Goal: Task Accomplishment & Management: Manage account settings

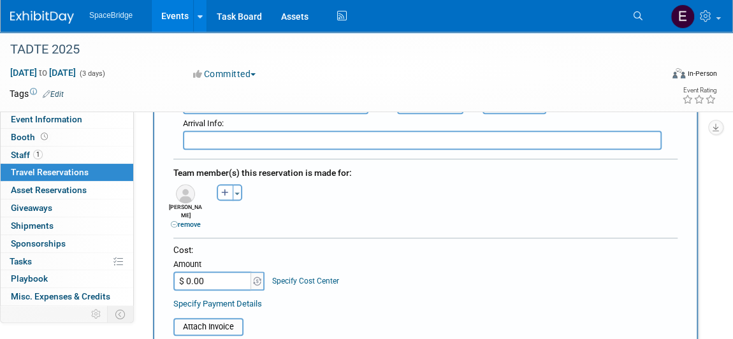
scroll to position [580, 0]
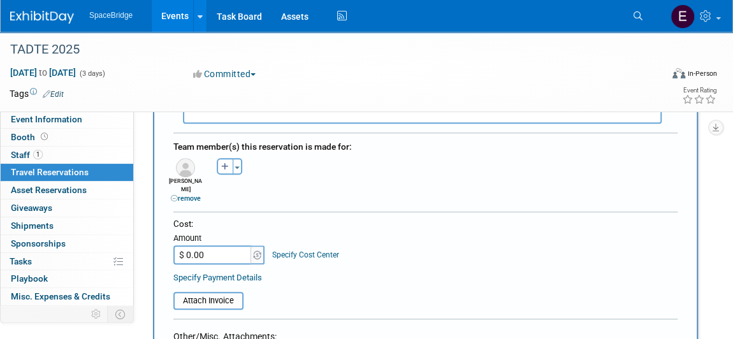
click at [215, 245] on input "$ 0.00" at bounding box center [213, 254] width 80 height 19
paste input "267.79"
type input "$ 267.79"
click at [447, 253] on div "Cost: Amount $ 267.79 Specify Cost Center Cost Center -- Not Specified --" at bounding box center [425, 251] width 504 height 66
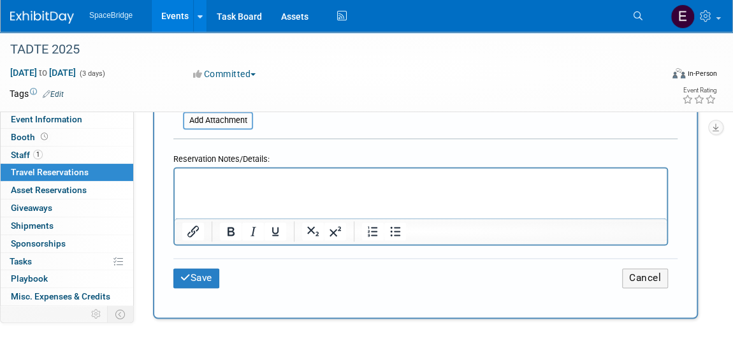
scroll to position [927, 0]
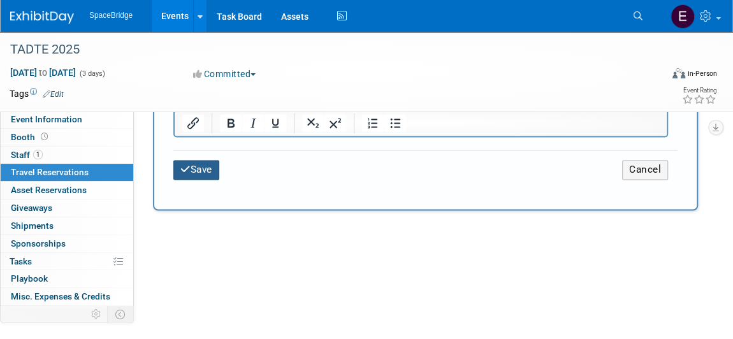
click at [189, 160] on button "Save" at bounding box center [196, 170] width 46 height 20
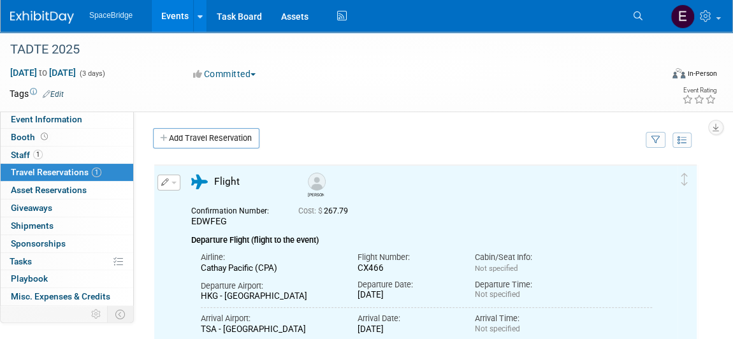
scroll to position [0, 0]
click at [228, 137] on link "Add Travel Reservation" at bounding box center [206, 138] width 106 height 20
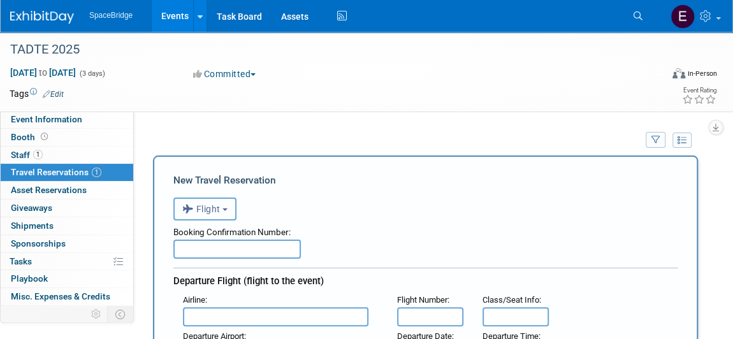
click at [226, 212] on button "Flight" at bounding box center [204, 209] width 63 height 23
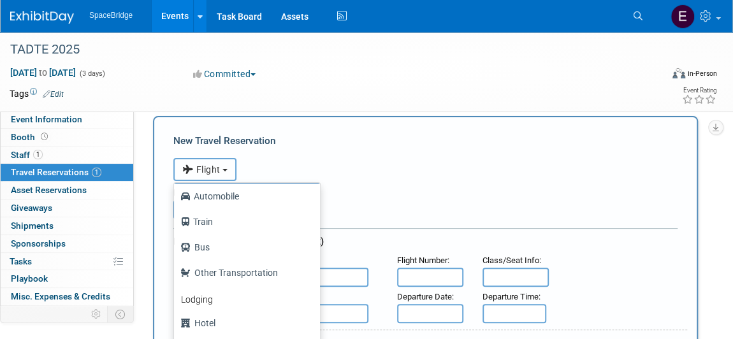
scroll to position [57, 0]
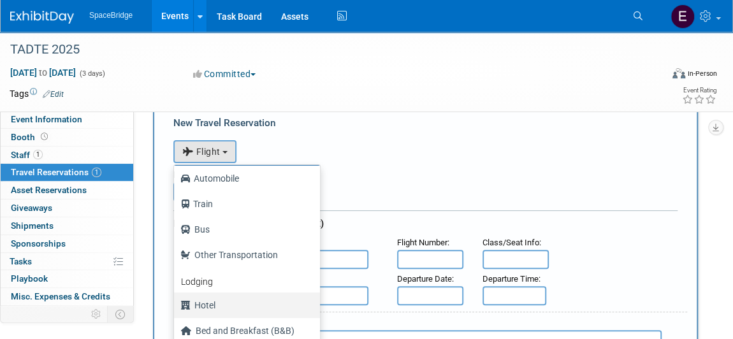
click at [210, 303] on label "Hotel" at bounding box center [243, 305] width 127 height 20
click at [176, 303] on input "Hotel" at bounding box center [172, 304] width 8 height 8
select select "6"
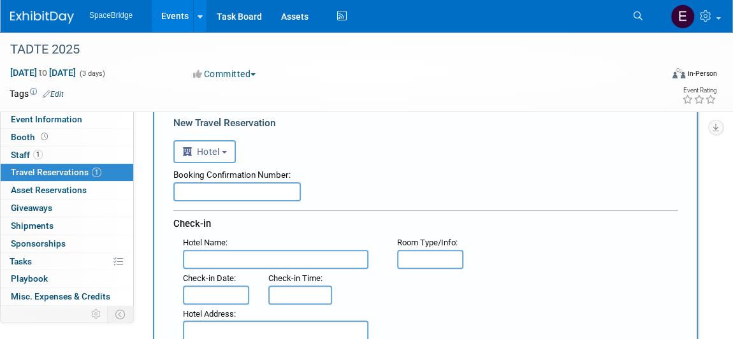
click at [279, 185] on input "text" at bounding box center [237, 191] width 128 height 19
paste input "99706634"
type input "99706634"
click at [243, 259] on input "text" at bounding box center [276, 259] width 186 height 19
paste input "Aloft Taipei Zhongshan"
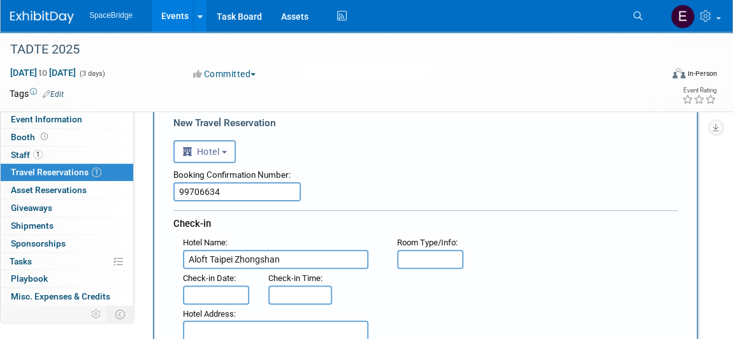
type input "Aloft Taipei Zhongshan"
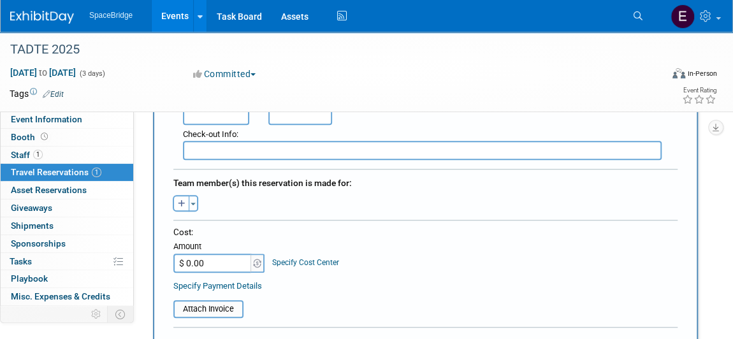
scroll to position [463, 0]
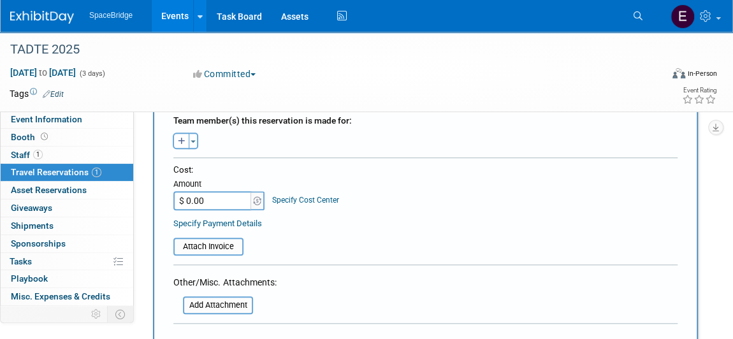
click at [217, 196] on input "$ 0.00" at bounding box center [213, 200] width 80 height 19
paste input "642.77"
type input "$ 642.77"
click at [189, 136] on button "Toggle Dropdown" at bounding box center [194, 141] width 10 height 17
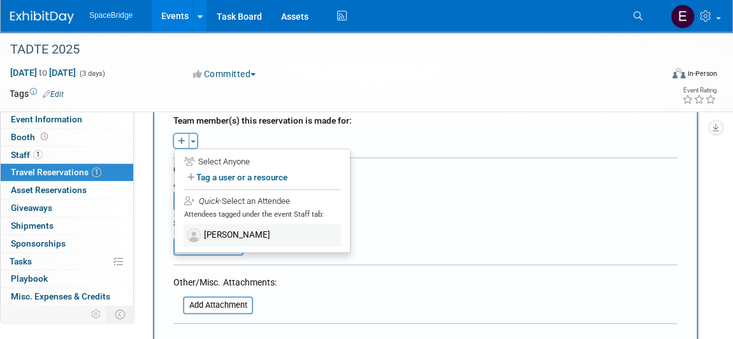
click at [248, 233] on label "[PERSON_NAME]" at bounding box center [262, 235] width 157 height 23
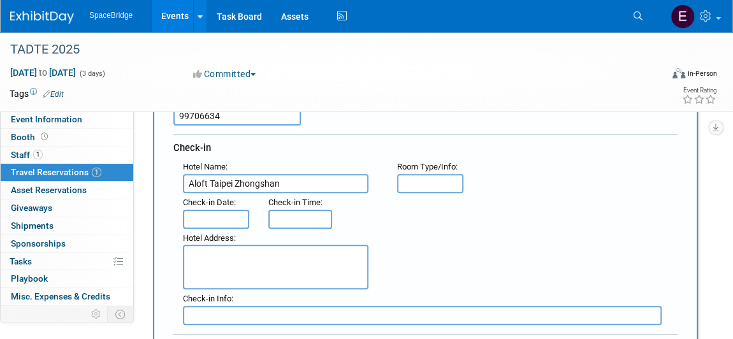
scroll to position [115, 0]
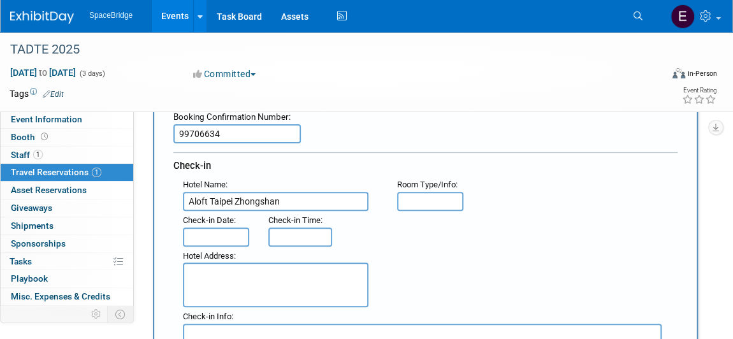
click at [217, 233] on input "text" at bounding box center [216, 237] width 66 height 19
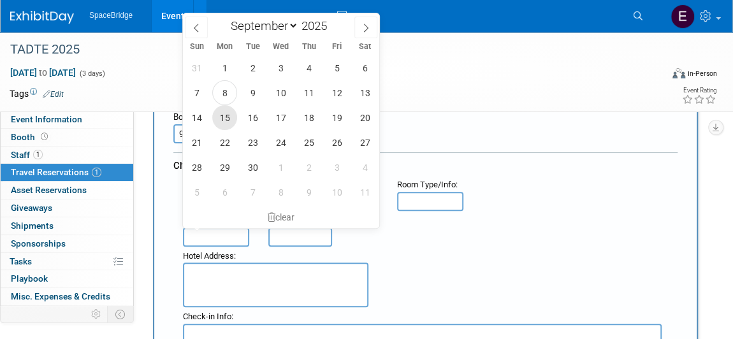
click at [228, 119] on span "15" at bounding box center [224, 117] width 25 height 25
type input "Sep 15, 2025"
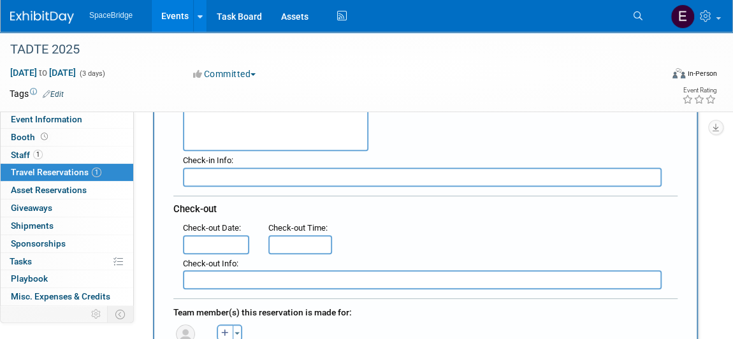
scroll to position [289, 0]
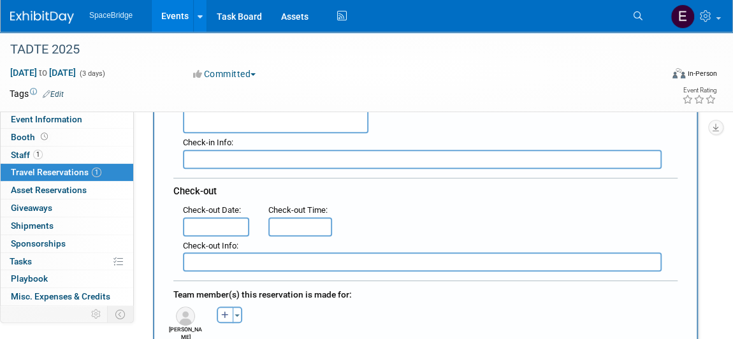
click at [226, 220] on input "text" at bounding box center [216, 226] width 66 height 19
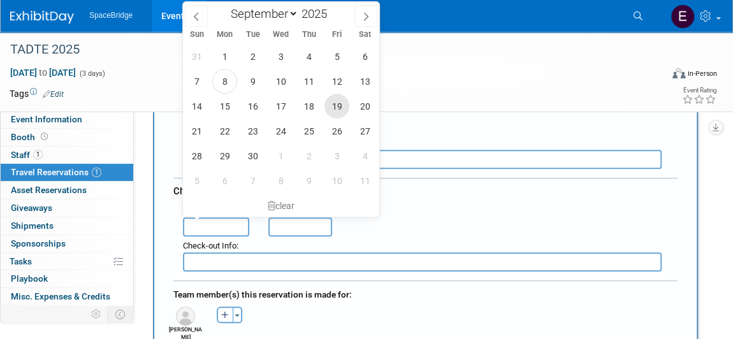
click at [339, 108] on span "19" at bounding box center [337, 106] width 25 height 25
type input "Sep 19, 2025"
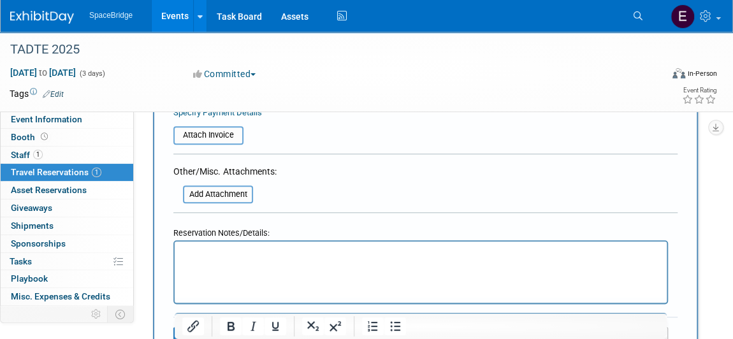
scroll to position [753, 0]
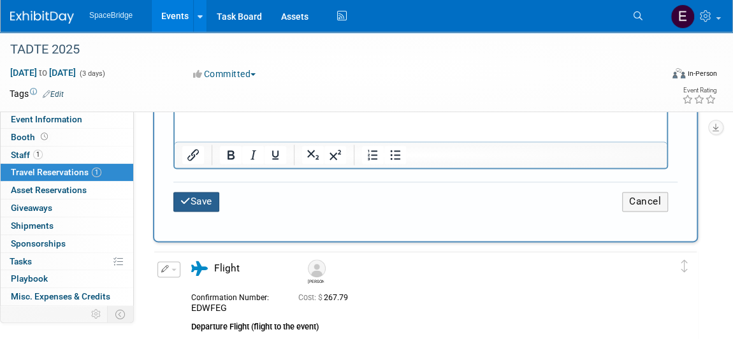
click at [192, 192] on button "Save" at bounding box center [196, 202] width 46 height 20
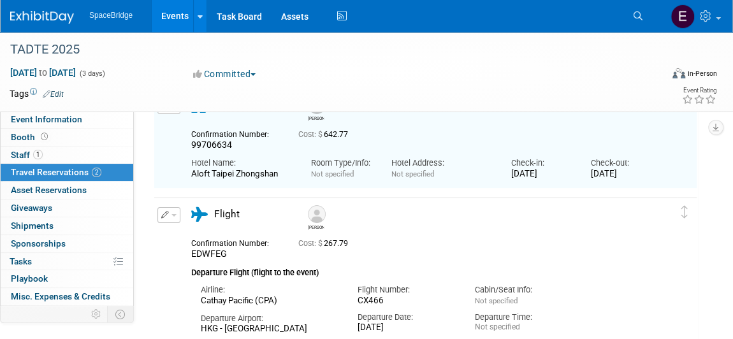
scroll to position [57, 0]
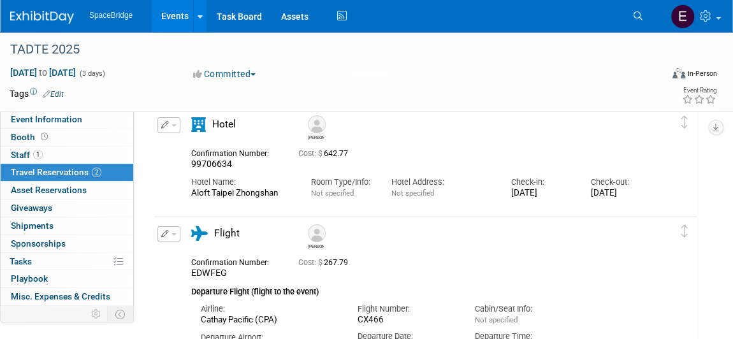
drag, startPoint x: 39, startPoint y: 11, endPoint x: 48, endPoint y: 23, distance: 15.0
click at [39, 11] on img at bounding box center [42, 17] width 64 height 13
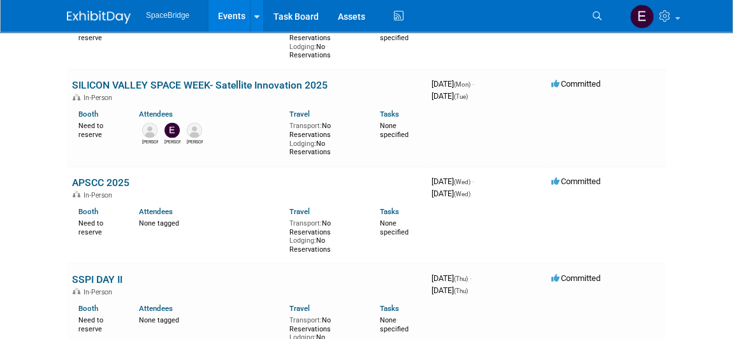
scroll to position [1043, 0]
click at [248, 80] on link "SILICON VALLEY SPACE WEEK- Satellite Innovation 2025" at bounding box center [200, 84] width 256 height 12
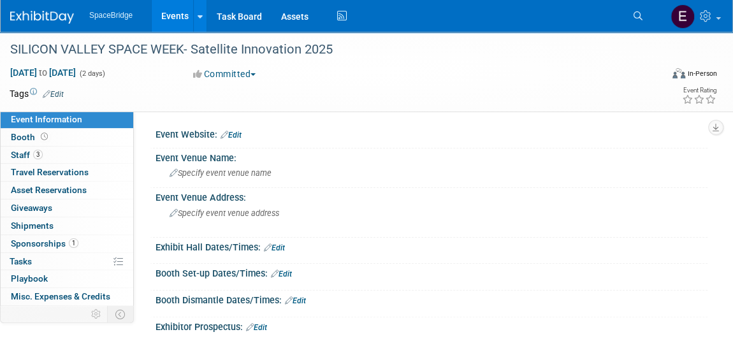
click at [238, 134] on link "Edit" at bounding box center [231, 135] width 21 height 9
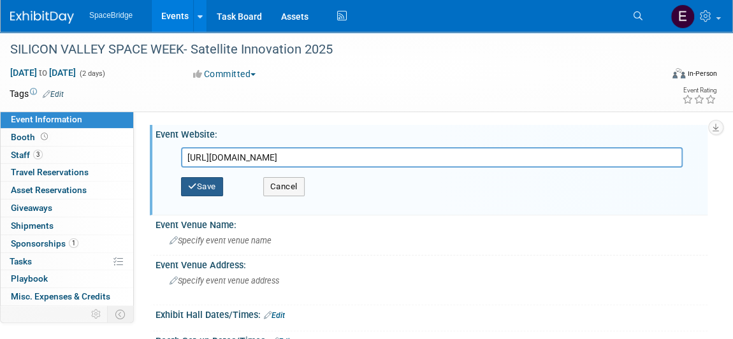
type input "[URL][DOMAIN_NAME]"
click at [203, 188] on button "Save" at bounding box center [202, 186] width 42 height 19
